Goal: Task Accomplishment & Management: Manage account settings

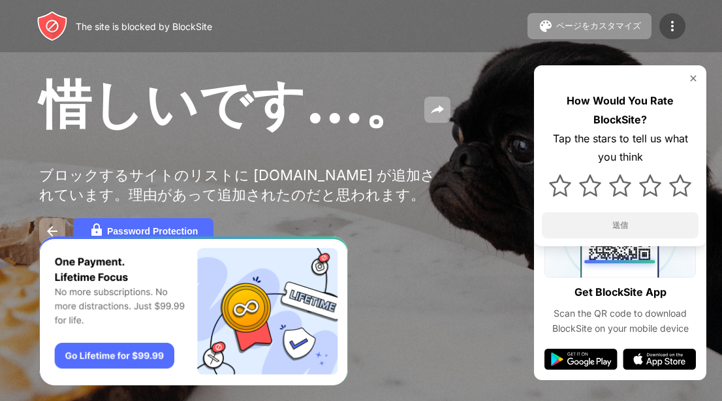
click at [675, 30] on img at bounding box center [672, 26] width 16 height 16
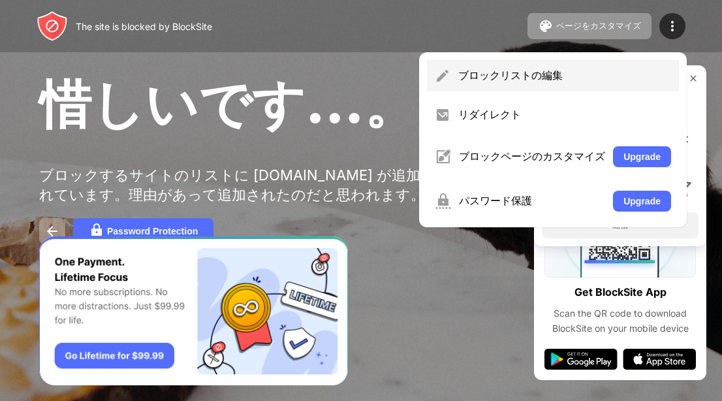
click at [517, 82] on div "ブロックリストの編集" at bounding box center [564, 76] width 213 height 14
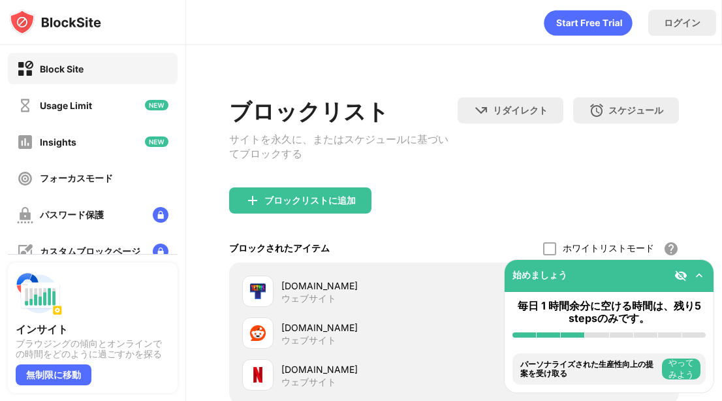
scroll to position [168, 0]
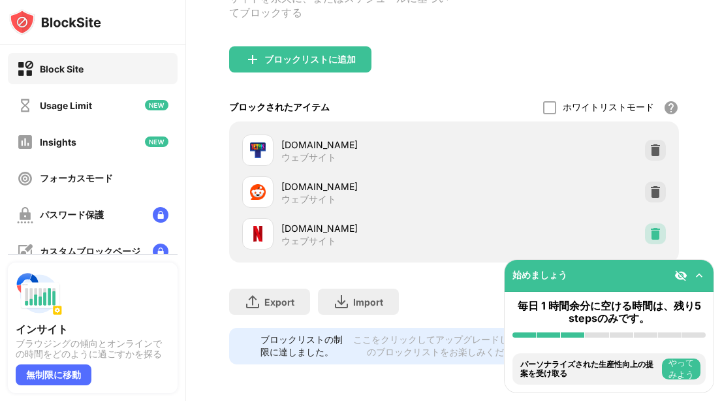
click at [649, 227] on img at bounding box center [655, 233] width 13 height 13
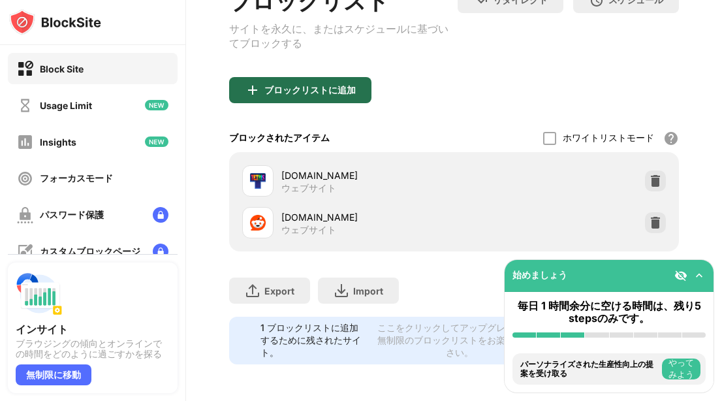
click at [348, 85] on div "ブロックリストに追加" at bounding box center [309, 90] width 91 height 10
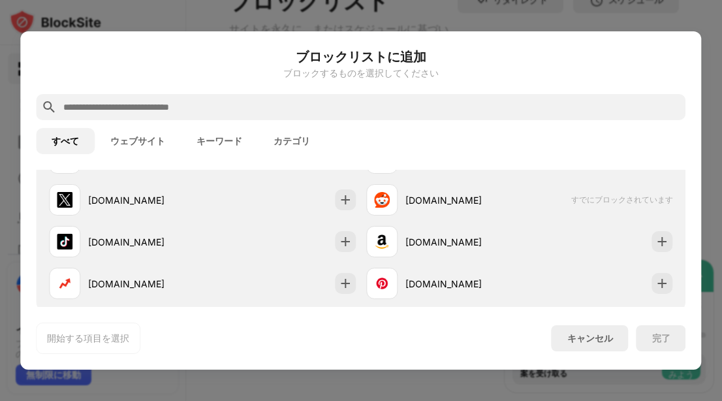
scroll to position [234, 0]
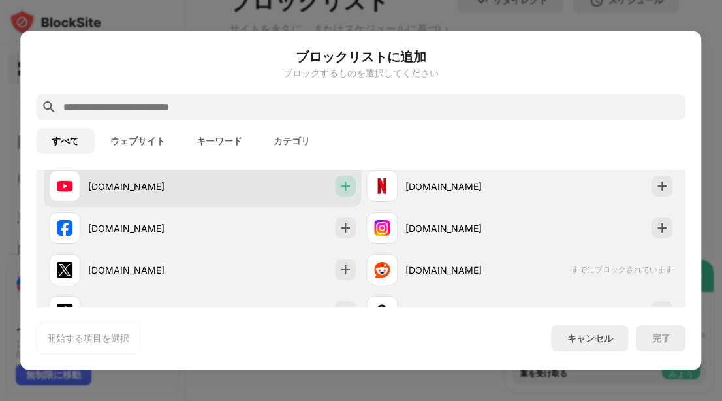
click at [339, 187] on img at bounding box center [345, 185] width 13 height 13
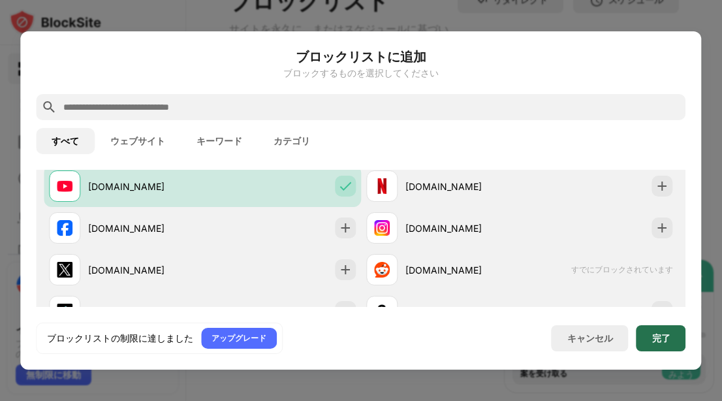
click at [647, 333] on div "完了" at bounding box center [661, 338] width 50 height 26
